Goal: Task Accomplishment & Management: Complete application form

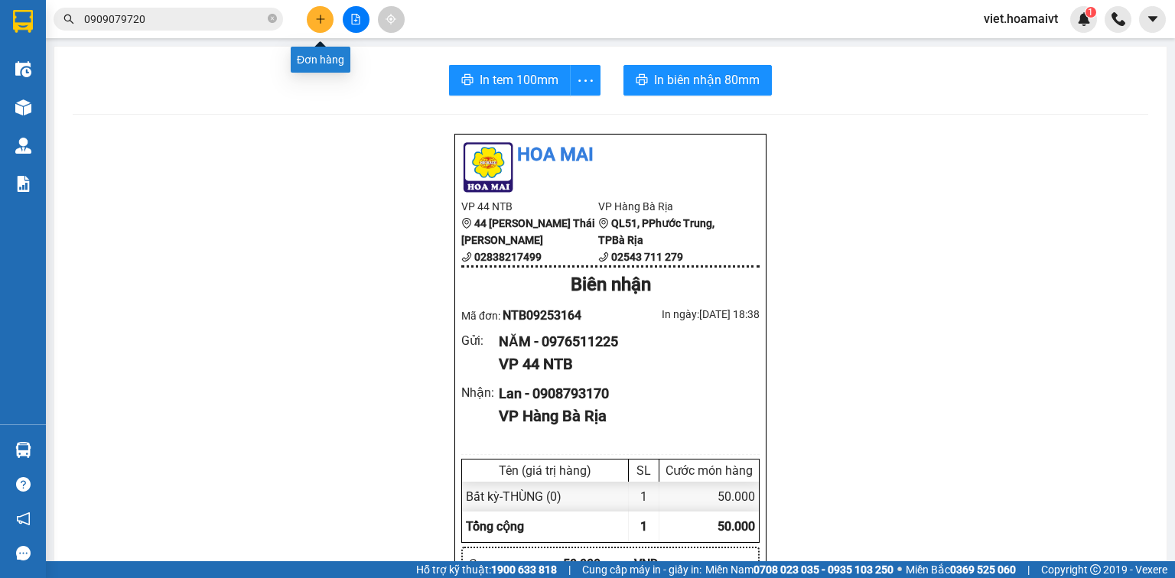
click at [317, 14] on icon "plus" at bounding box center [320, 19] width 11 height 11
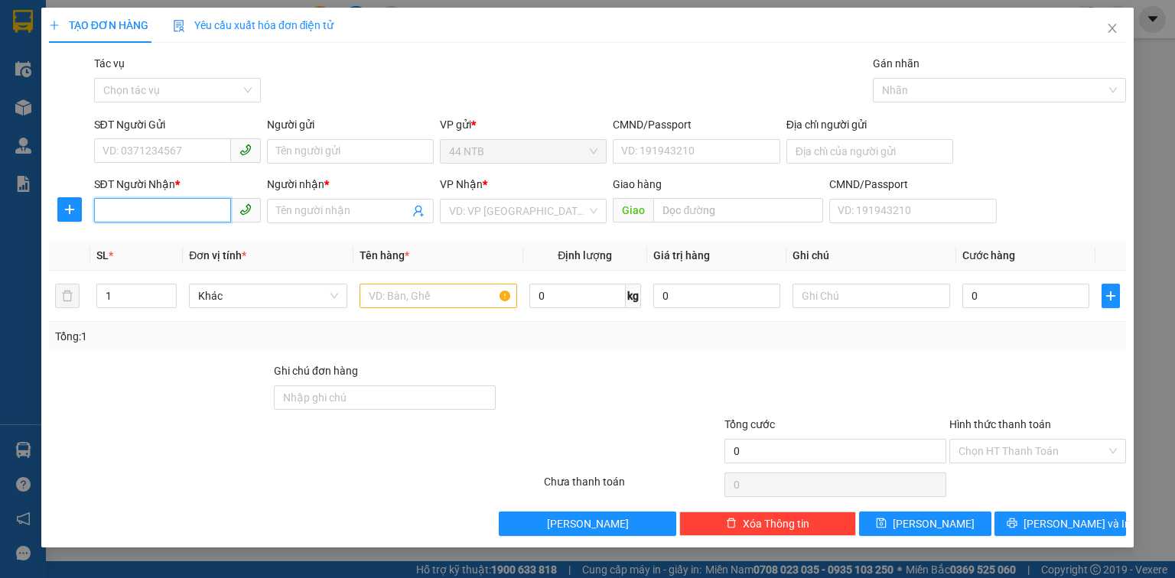
drag, startPoint x: 141, startPoint y: 213, endPoint x: 594, endPoint y: 104, distance: 465.7
click at [145, 210] on input "SĐT Người Nhận *" at bounding box center [162, 210] width 137 height 24
type input "0989173966"
click at [178, 241] on div "0989173966 - bé" at bounding box center [177, 241] width 148 height 17
type input "bé"
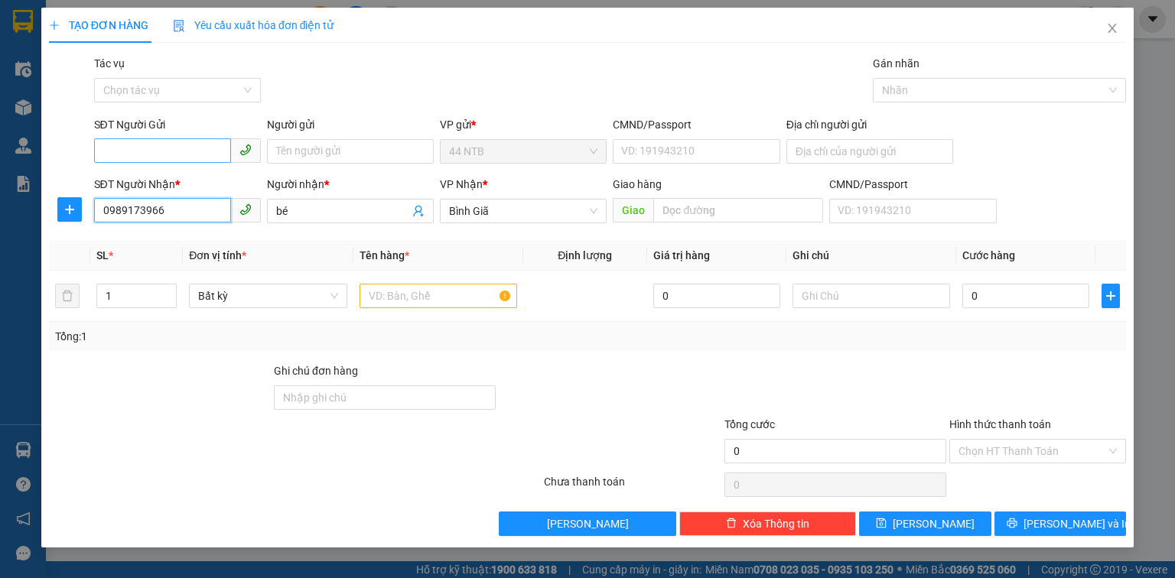
type input "0989173966"
click at [172, 159] on input "SĐT Người Gửi" at bounding box center [162, 150] width 137 height 24
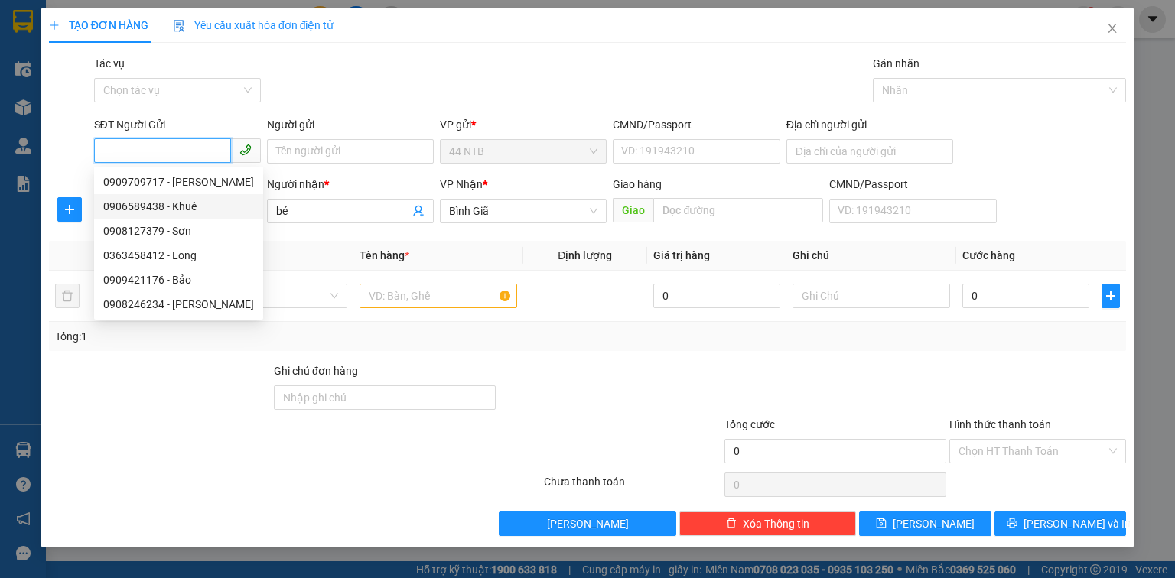
click at [199, 205] on div "0906589438 - Khuê" at bounding box center [178, 206] width 151 height 17
type input "0906589438"
type input "Khuê"
type input "052079002812"
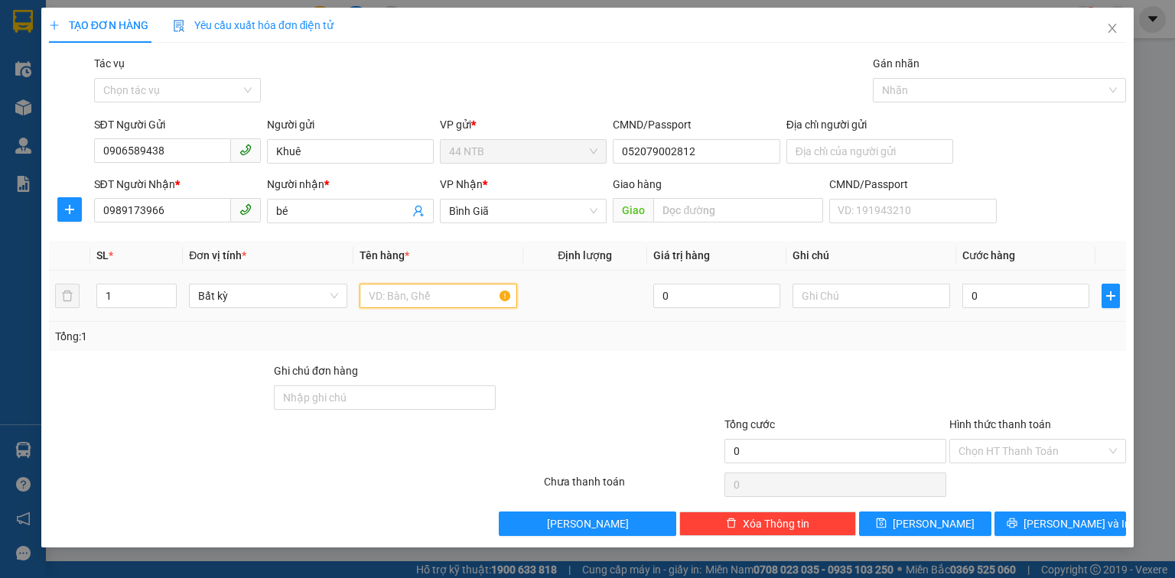
click at [379, 298] on input "text" at bounding box center [439, 296] width 158 height 24
type input "P,BÌ"
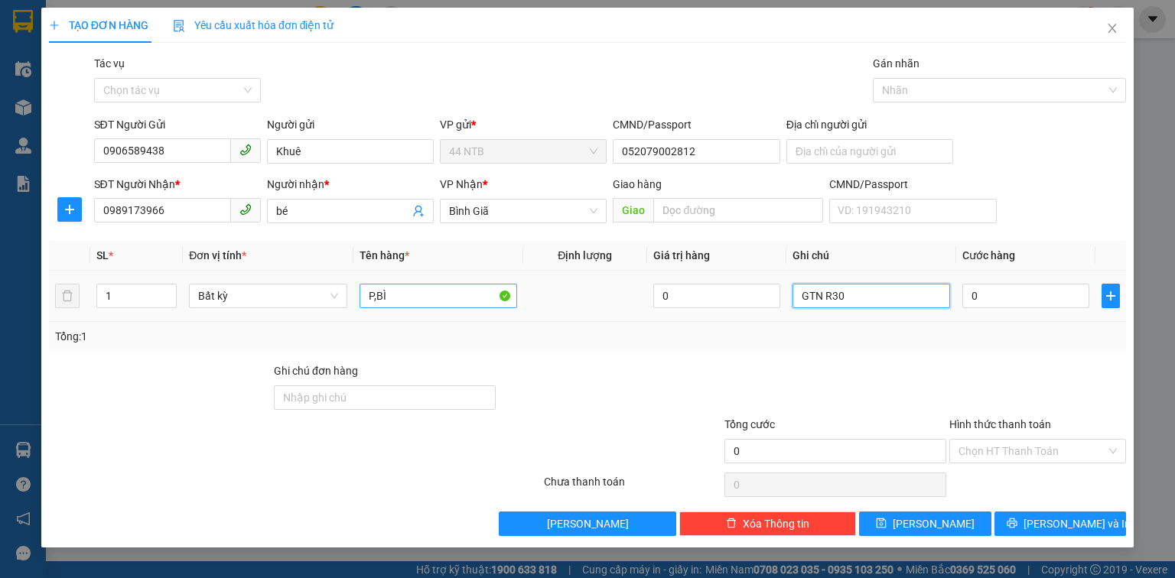
type input "GTN R30"
type input "3"
type input "30"
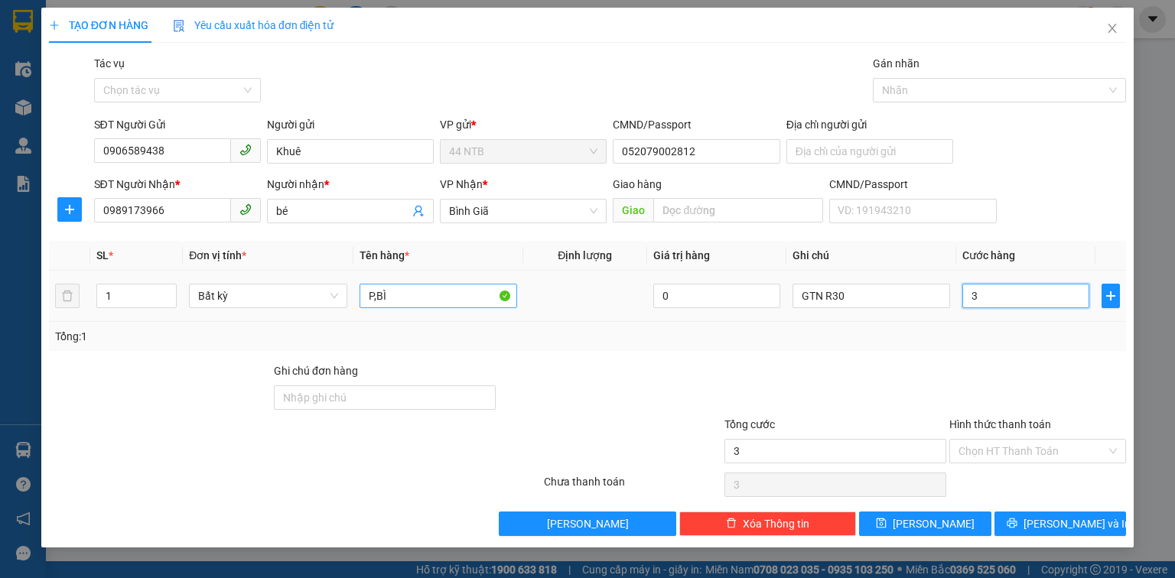
type input "30"
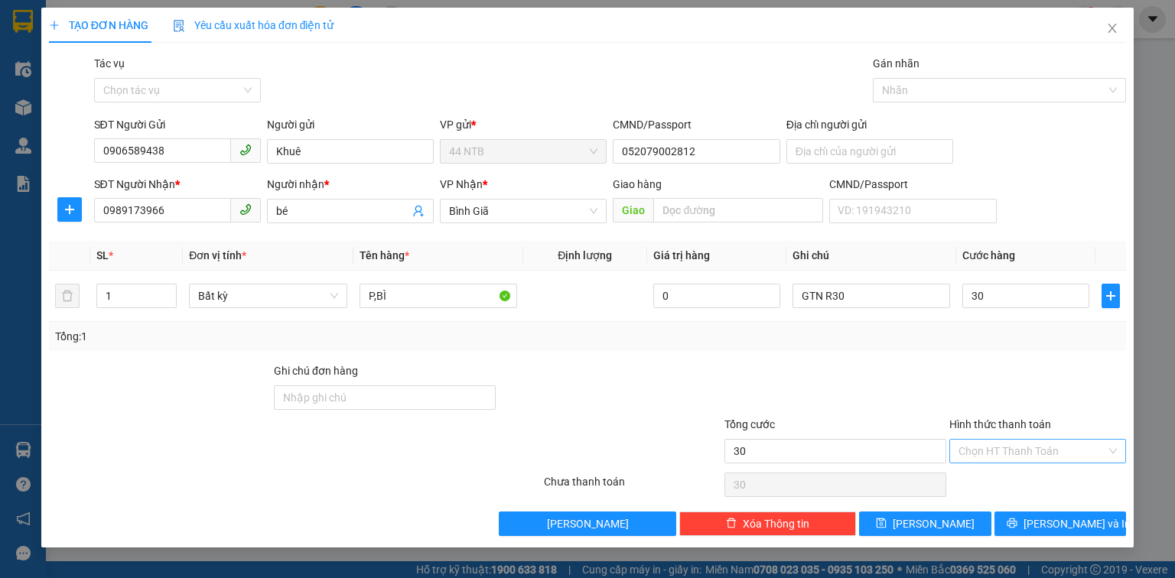
type input "30.000"
click at [1064, 453] on input "Hình thức thanh toán" at bounding box center [1032, 451] width 148 height 23
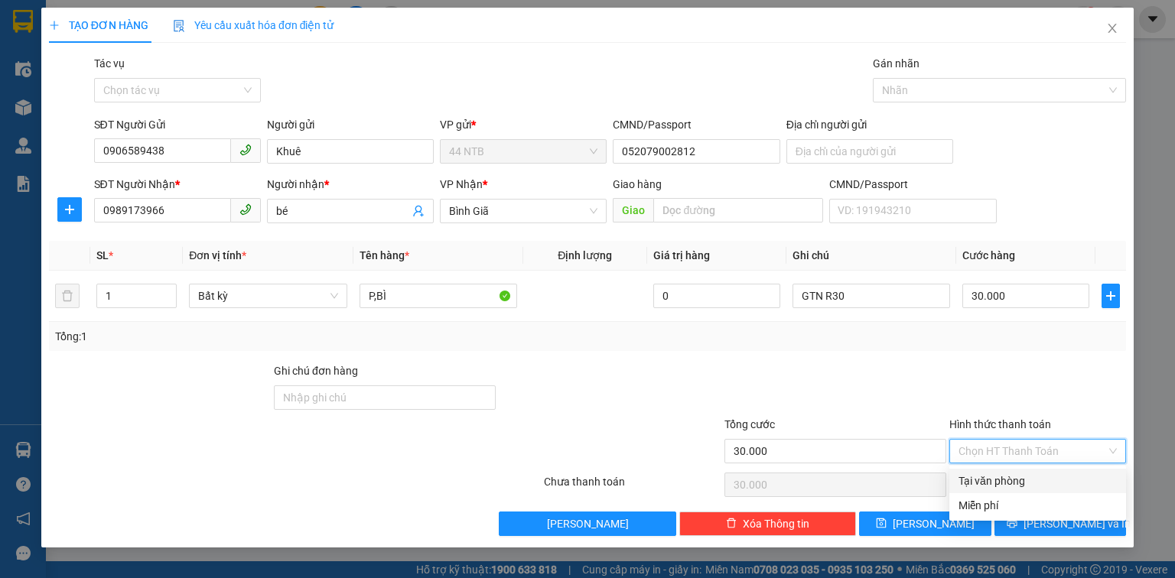
click at [1053, 482] on div "Tại văn phòng" at bounding box center [1037, 481] width 158 height 17
type input "0"
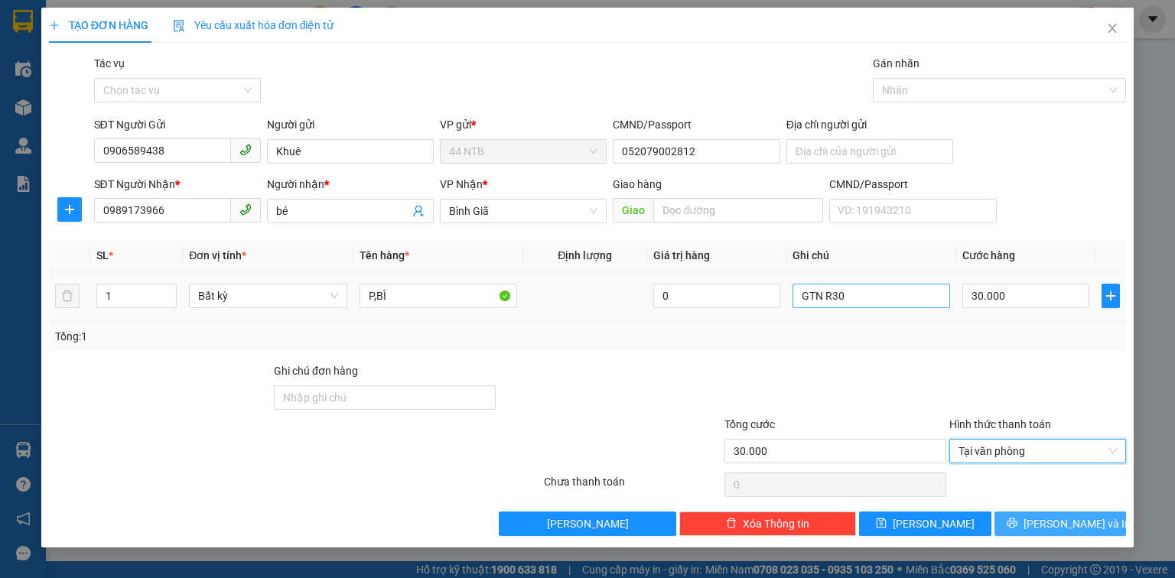
drag, startPoint x: 1046, startPoint y: 526, endPoint x: 913, endPoint y: 284, distance: 276.6
click at [1045, 526] on button "[PERSON_NAME] và In" at bounding box center [1060, 524] width 132 height 24
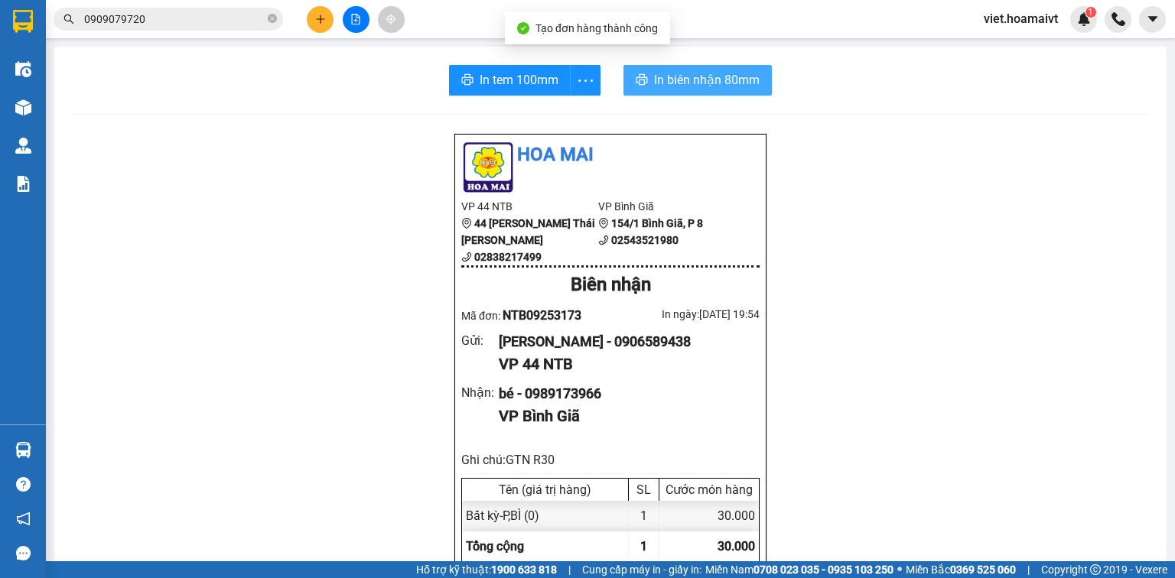
click at [701, 76] on span "In biên nhận 80mm" at bounding box center [707, 79] width 106 height 19
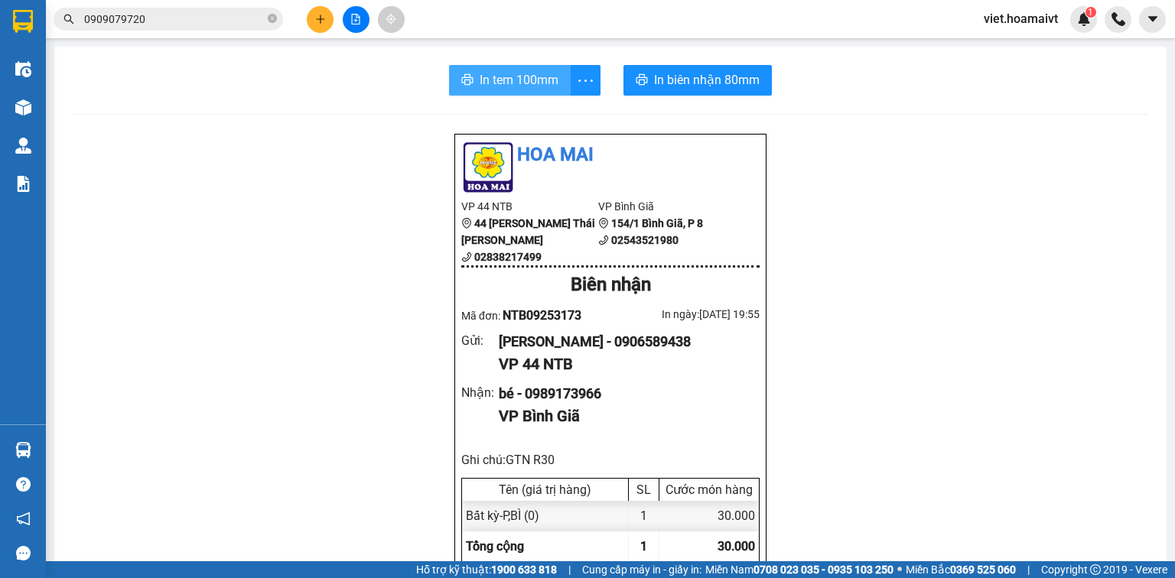
click at [510, 79] on span "In tem 100mm" at bounding box center [519, 79] width 79 height 19
click at [323, 18] on icon "plus" at bounding box center [320, 19] width 11 height 11
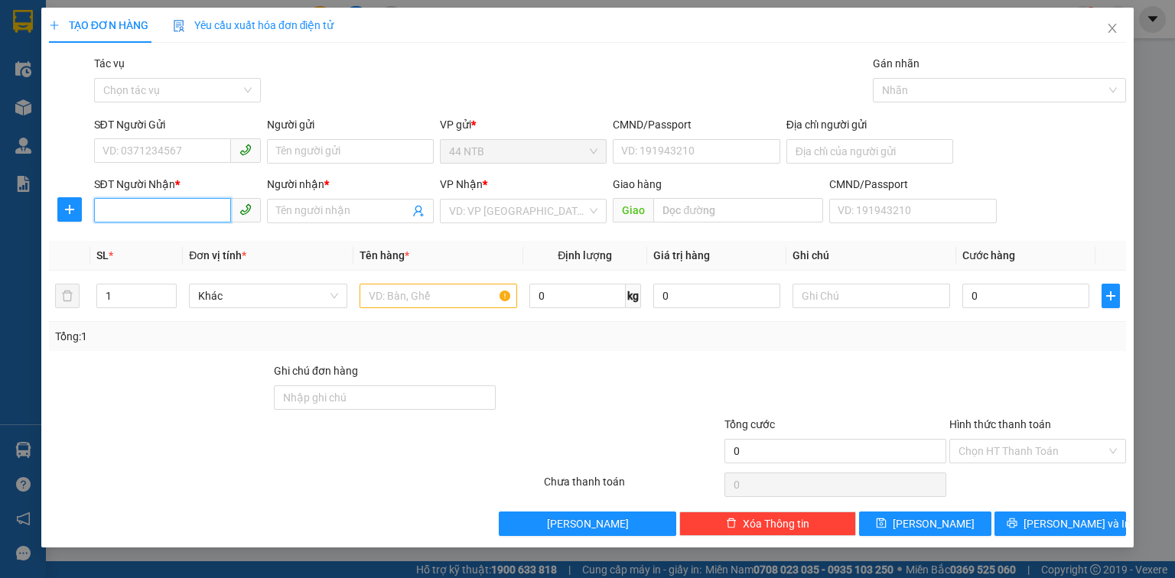
click at [142, 198] on input "SĐT Người Nhận *" at bounding box center [162, 210] width 137 height 24
type input "0903902652"
click at [202, 242] on div "0903902652 - [PERSON_NAME]" at bounding box center [178, 241] width 151 height 17
type input "CHINH"
type input "0903902652"
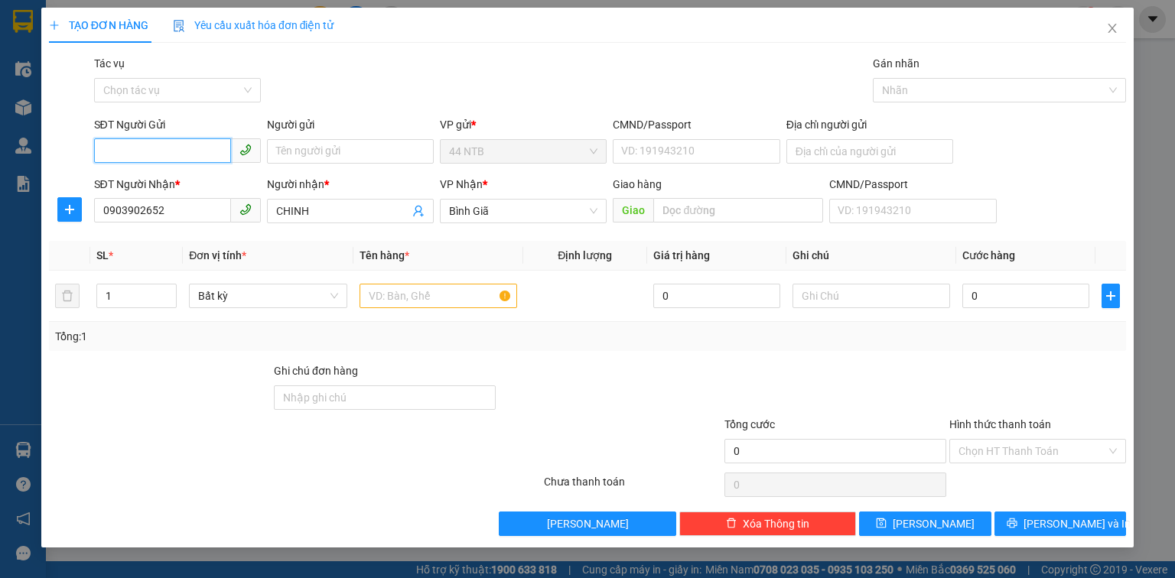
click at [177, 155] on input "SĐT Người Gửi" at bounding box center [162, 150] width 137 height 24
click at [424, 298] on input "text" at bounding box center [439, 296] width 158 height 24
type input "XE ĐẠP"
click at [188, 159] on input "SĐT Người Gửi" at bounding box center [162, 150] width 137 height 24
type input "0386183657"
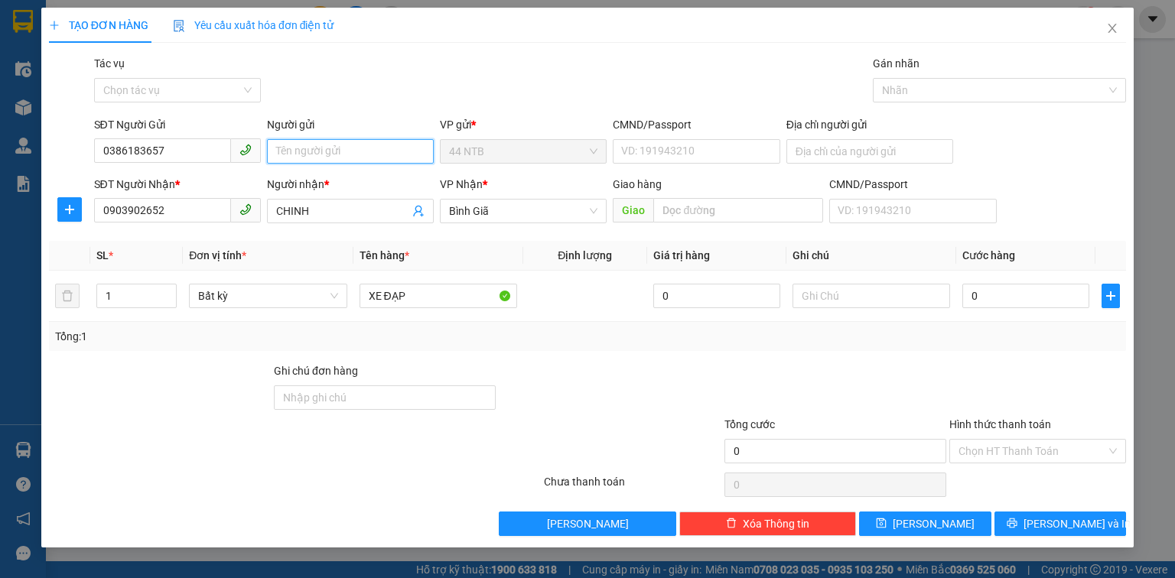
click at [319, 155] on input "Người gửi" at bounding box center [350, 151] width 167 height 24
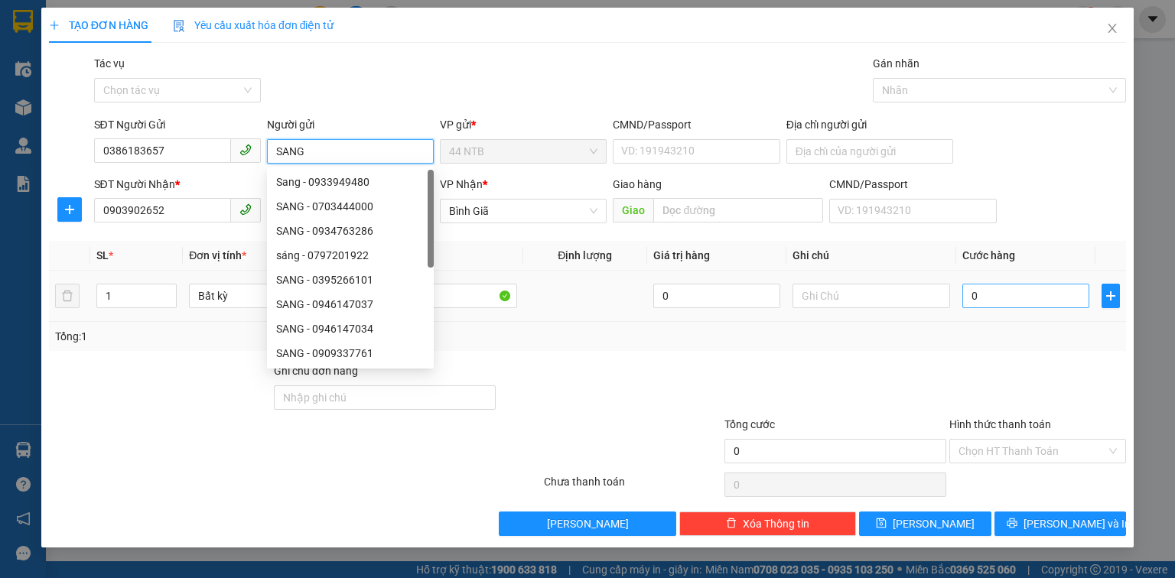
type input "SANG"
click at [1037, 297] on input "0" at bounding box center [1025, 296] width 127 height 24
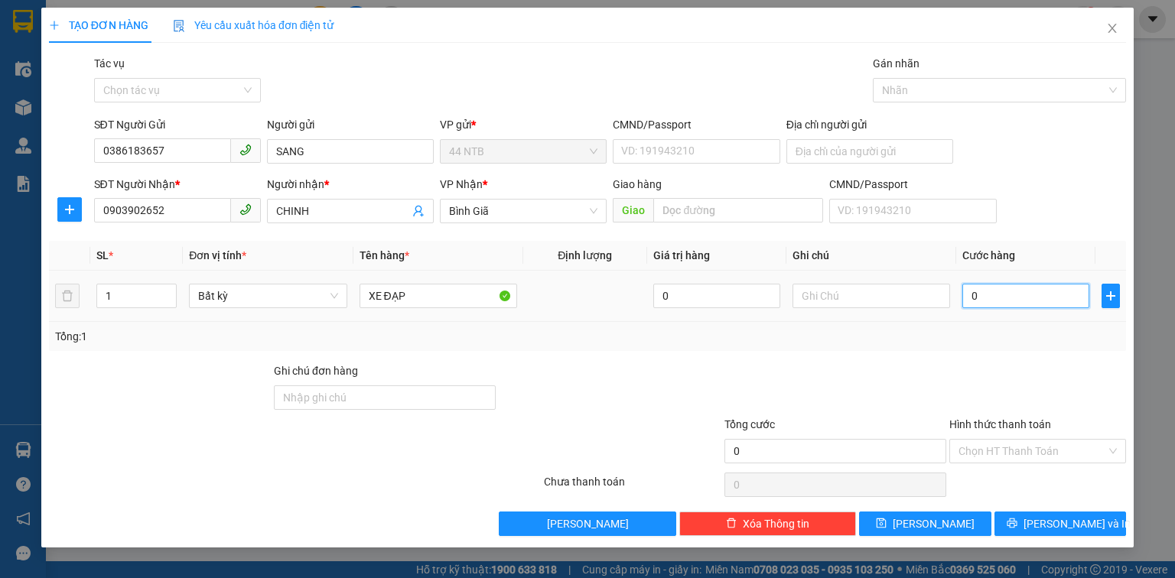
type input "1"
type input "15"
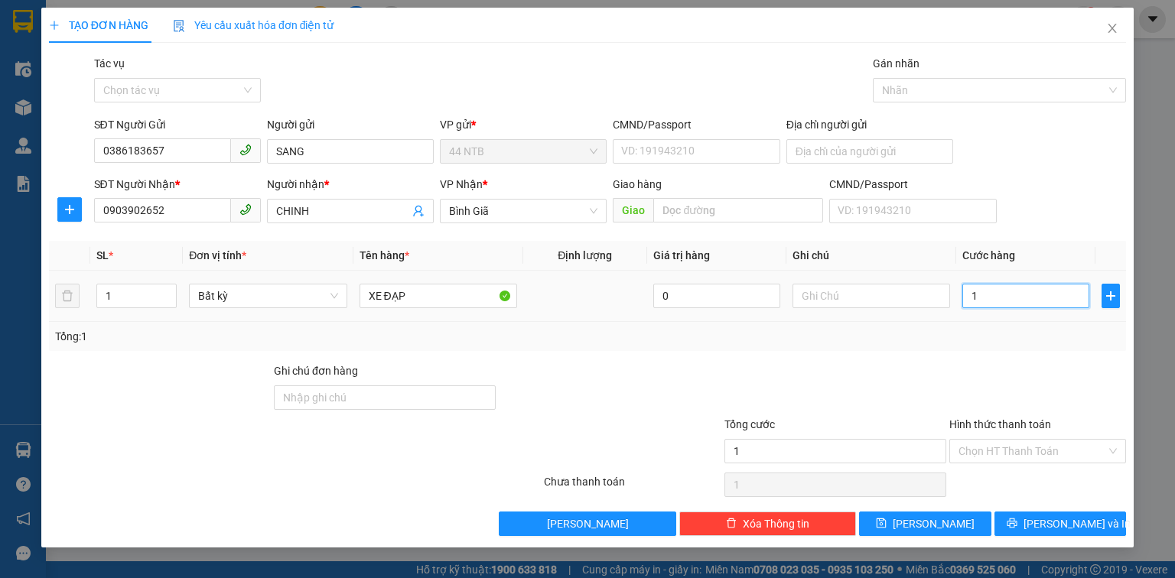
type input "15"
type input "150"
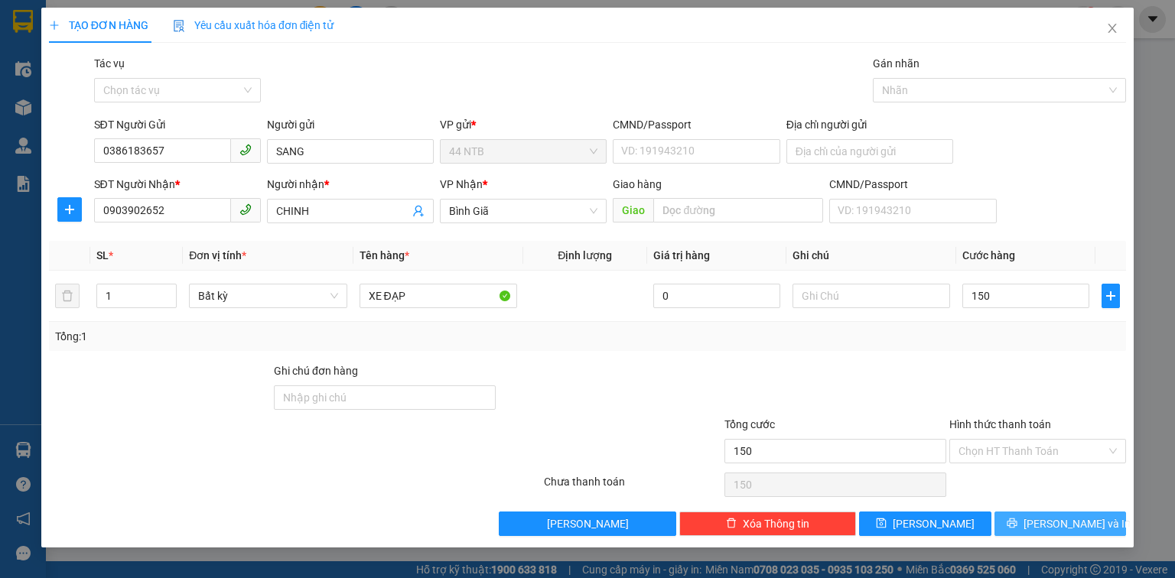
type input "150.000"
click at [1046, 522] on span "[PERSON_NAME] và In" at bounding box center [1077, 524] width 107 height 17
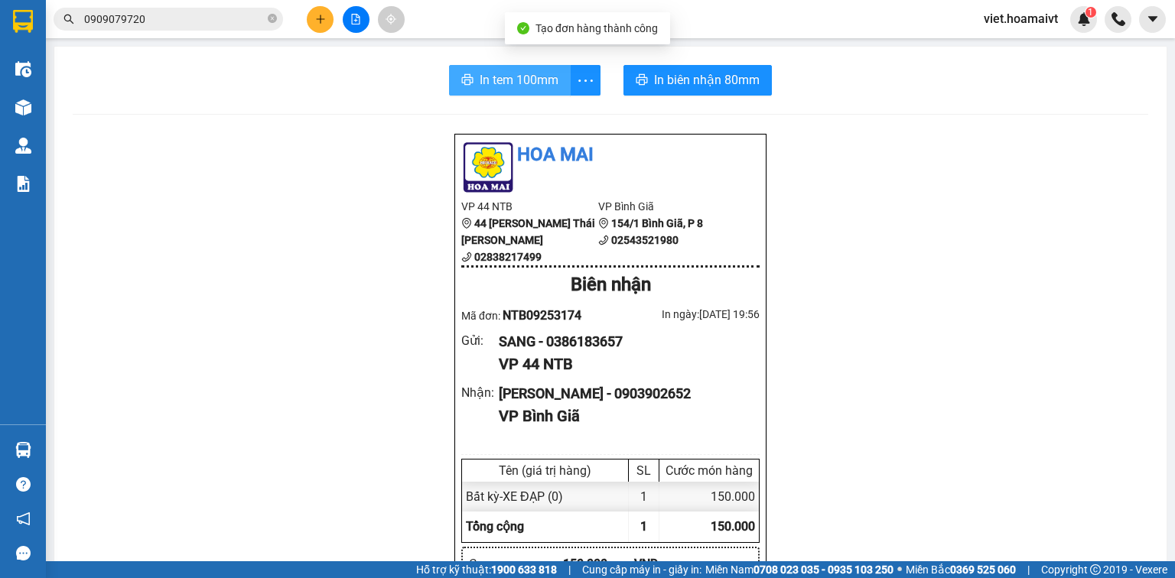
click at [474, 76] on button "In tem 100mm" at bounding box center [510, 80] width 122 height 31
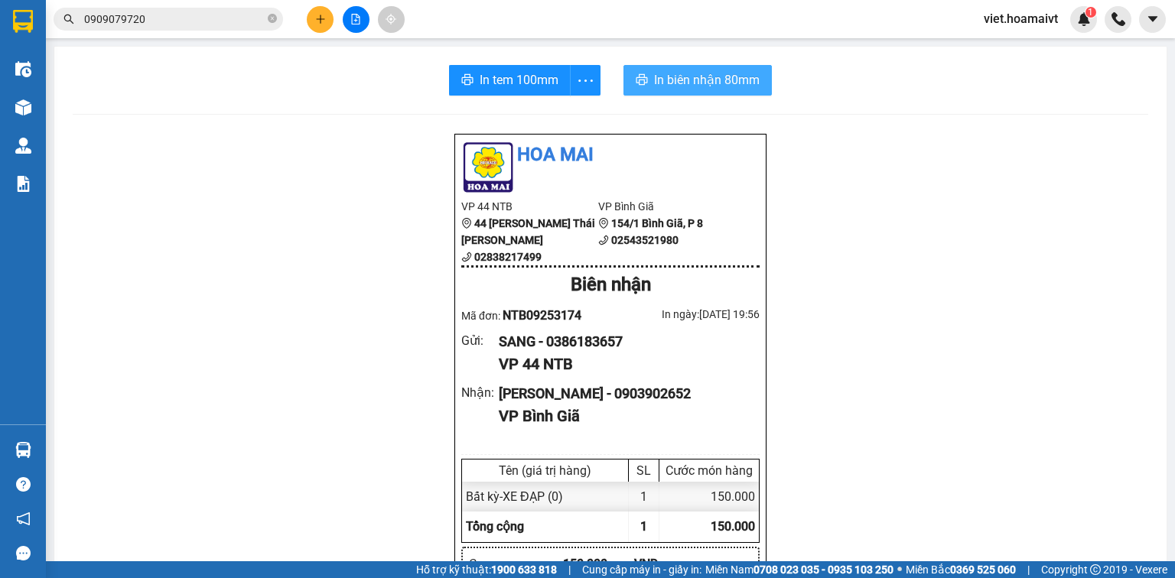
click at [665, 76] on span "In biên nhận 80mm" at bounding box center [707, 79] width 106 height 19
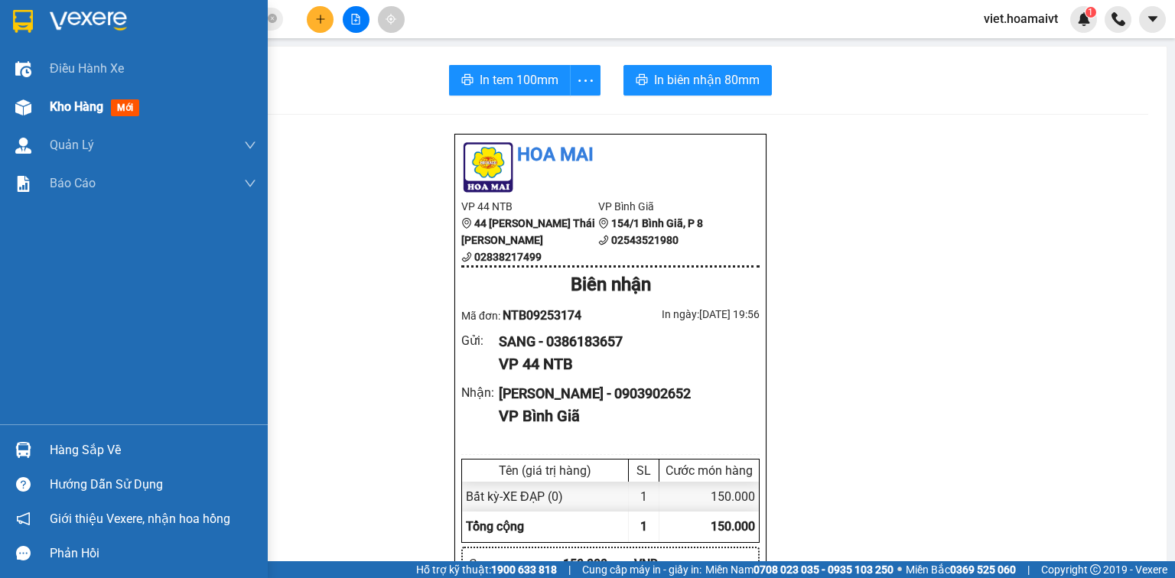
click at [18, 106] on img at bounding box center [23, 107] width 16 height 16
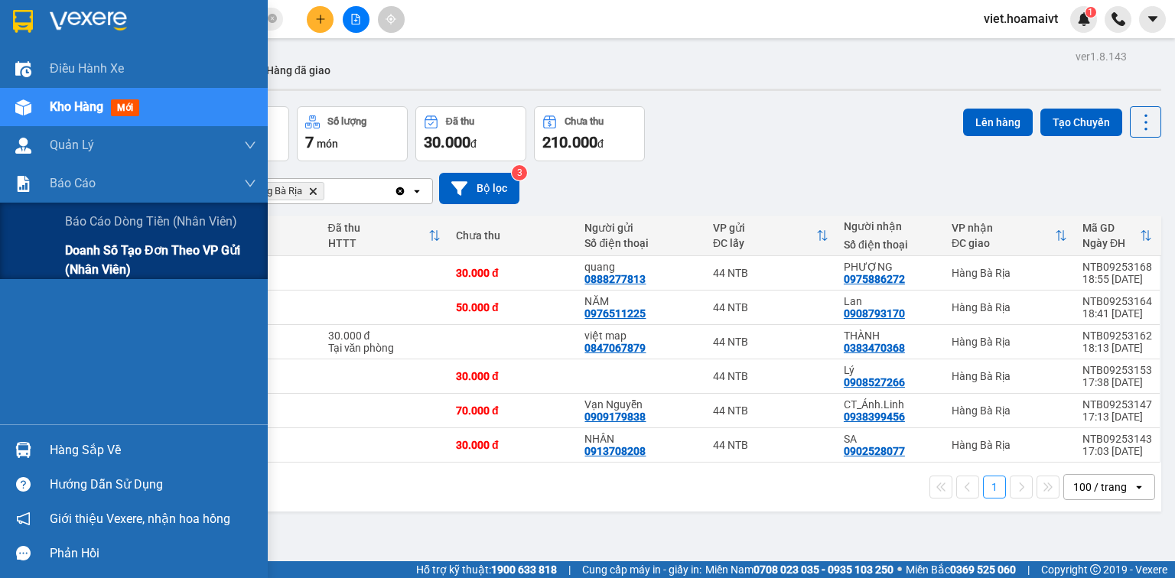
click at [92, 260] on span "Doanh số tạo đơn theo VP gửi (nhân viên)" at bounding box center [160, 260] width 191 height 38
